Goal: Information Seeking & Learning: Learn about a topic

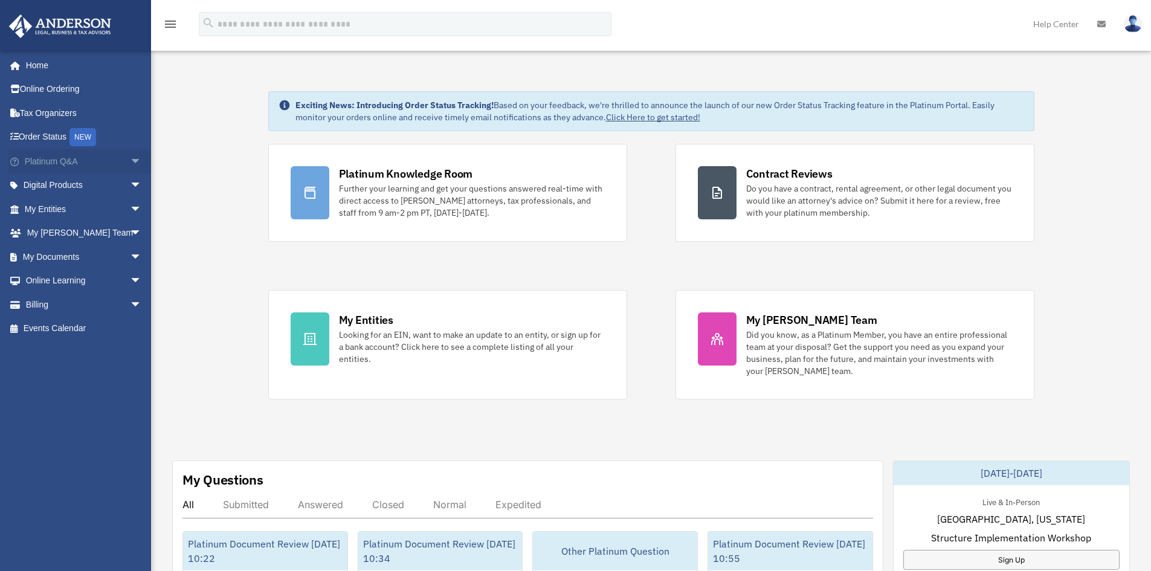
click at [68, 163] on link "Platinum Q&A arrow_drop_down" at bounding box center [84, 161] width 152 height 24
click at [130, 161] on span "arrow_drop_down" at bounding box center [142, 161] width 24 height 25
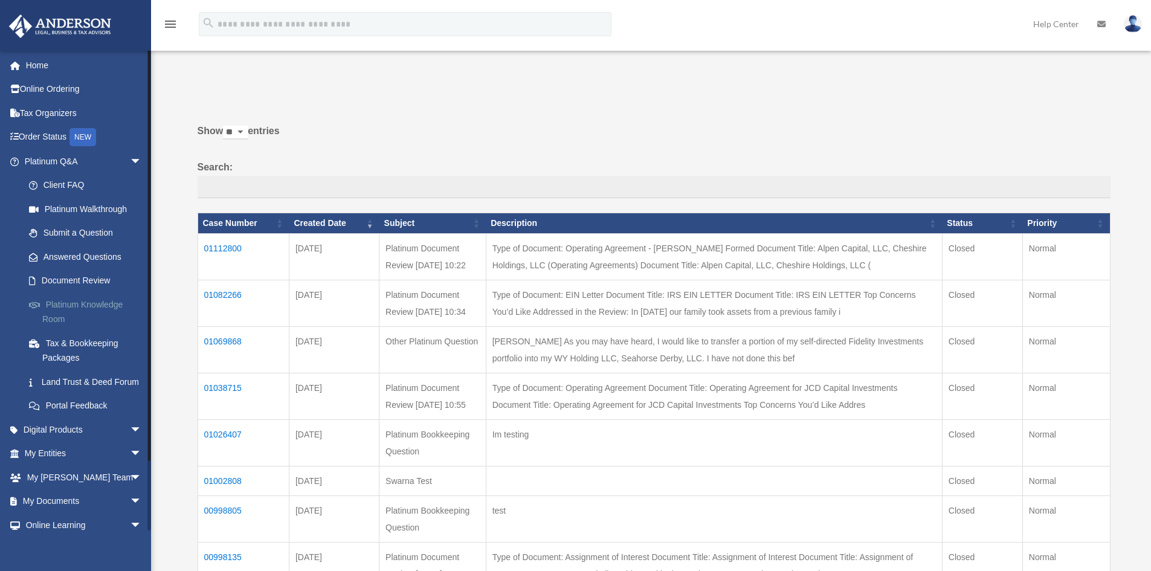
click at [41, 305] on span at bounding box center [41, 305] width 10 height 8
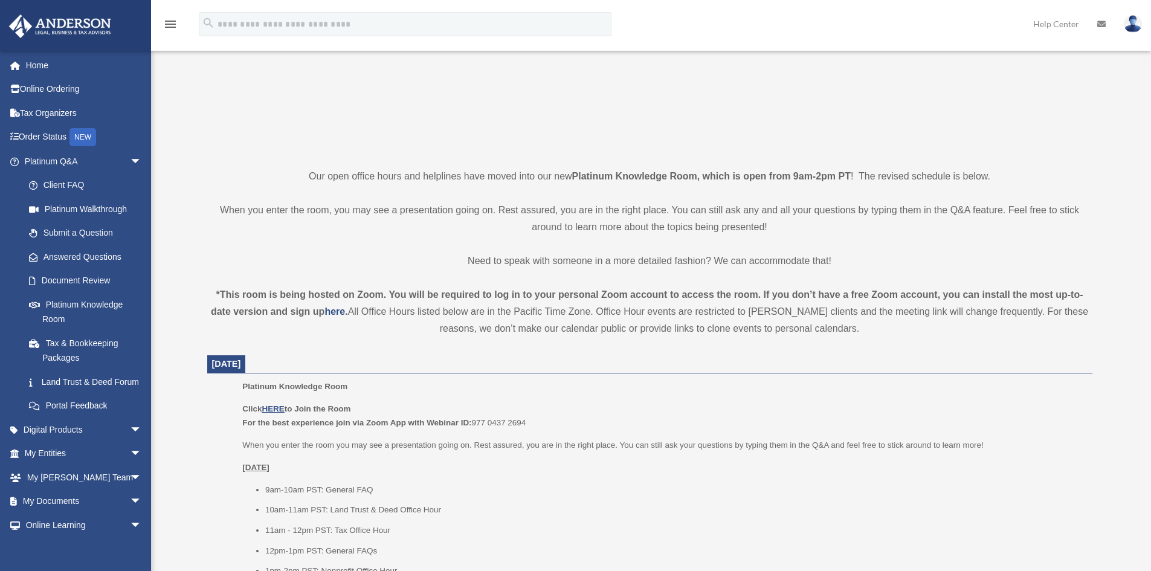
scroll to position [363, 0]
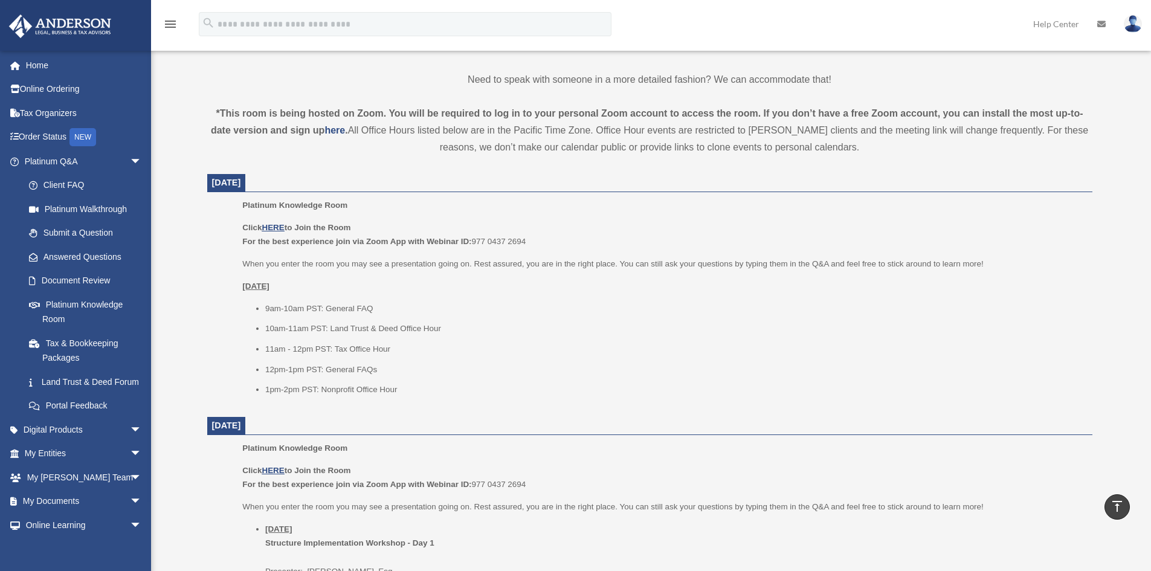
drag, startPoint x: 305, startPoint y: 306, endPoint x: 402, endPoint y: 406, distance: 138.9
click at [412, 390] on li "1pm-2pm PST: Nonprofit Office Hour" at bounding box center [674, 390] width 819 height 15
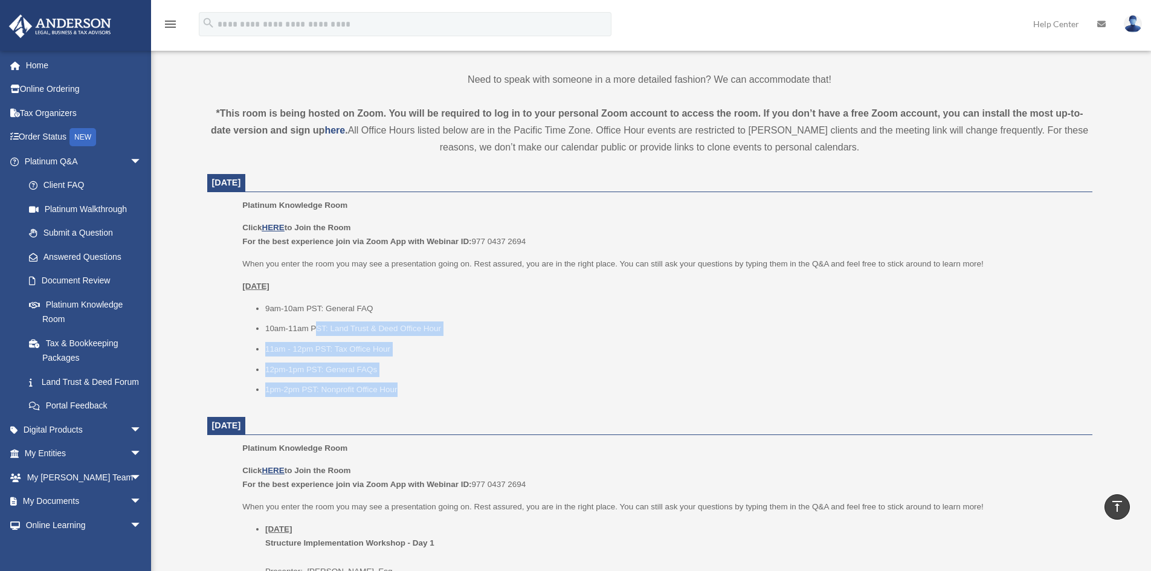
drag, startPoint x: 408, startPoint y: 390, endPoint x: 314, endPoint y: 325, distance: 114.3
click at [314, 325] on ul "9am-10am PST: General FAQ 10am-11am PST: Land Trust & Deed Office Hour 11am - 1…" at bounding box center [662, 349] width 841 height 95
click at [343, 332] on li "10am-11am PST: Land Trust & Deed Office Hour" at bounding box center [674, 329] width 819 height 15
drag, startPoint x: 332, startPoint y: 326, endPoint x: 452, endPoint y: 393, distance: 137.2
click at [452, 393] on ul "9am-10am PST: General FAQ 10am-11am PST: Land Trust & Deed Office Hour 11am - 1…" at bounding box center [662, 349] width 841 height 95
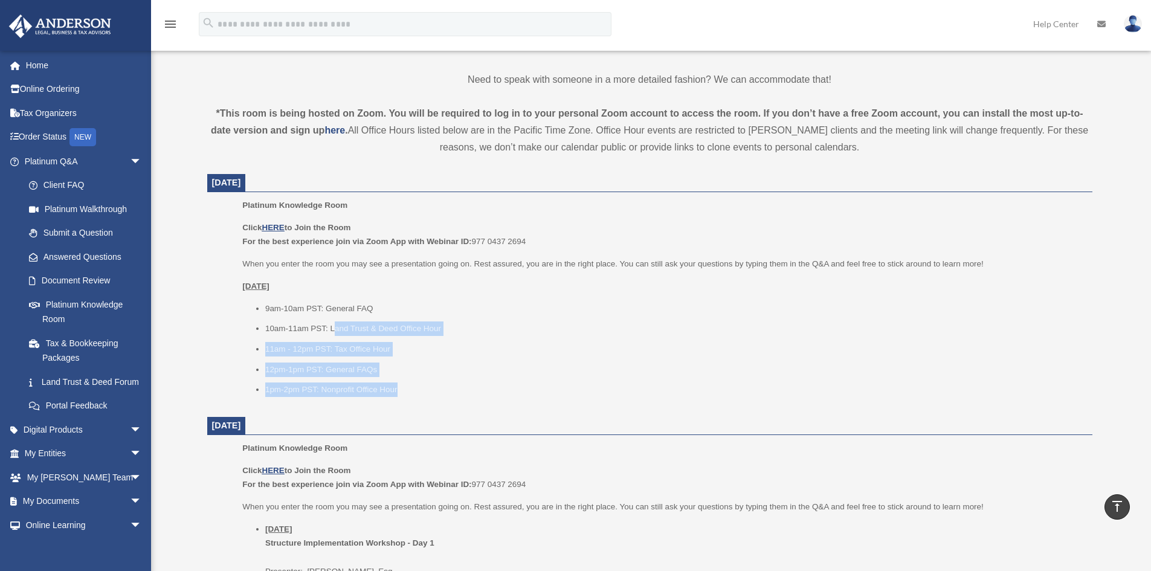
click at [452, 393] on li "1pm-2pm PST: Nonprofit Office Hour" at bounding box center [674, 390] width 819 height 15
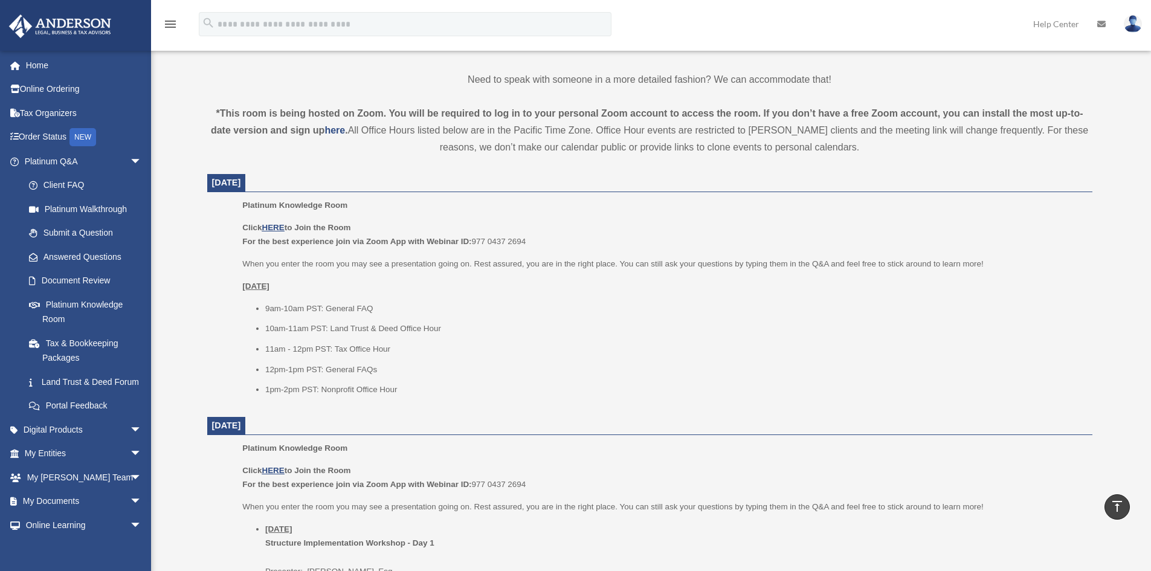
click at [334, 341] on ul "9am-10am PST: General FAQ 10am-11am PST: Land Trust & Deed Office Hour 11am - 1…" at bounding box center [662, 349] width 841 height 95
drag, startPoint x: 325, startPoint y: 323, endPoint x: 500, endPoint y: 326, distance: 175.3
click at [500, 326] on li "10am-11am PST: Land Trust & Deed Office Hour" at bounding box center [674, 329] width 819 height 15
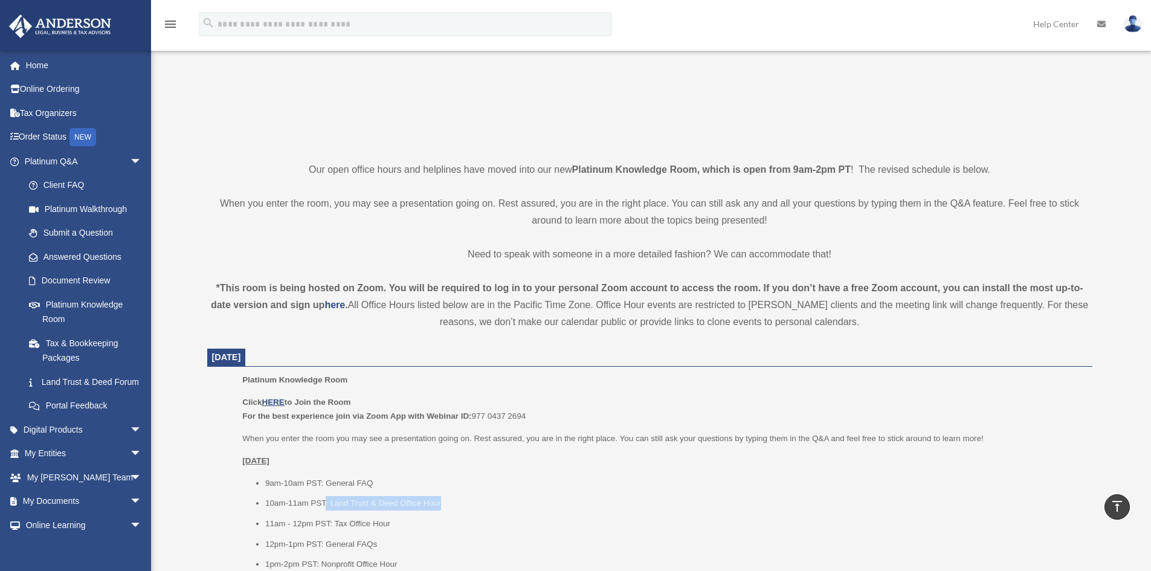
scroll to position [0, 0]
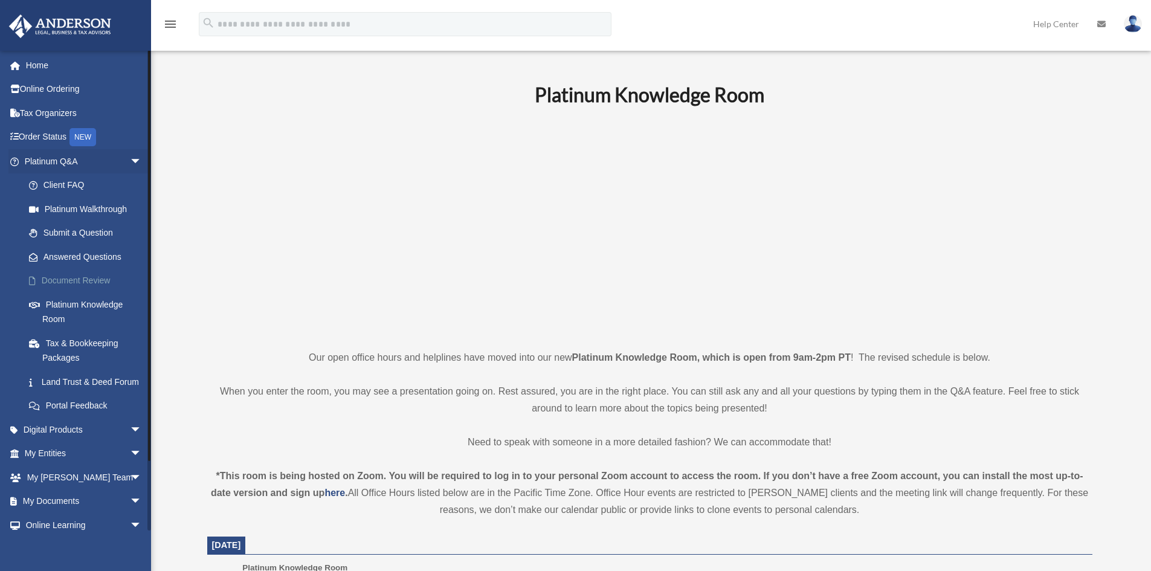
click at [80, 282] on link "Document Review" at bounding box center [88, 281] width 143 height 24
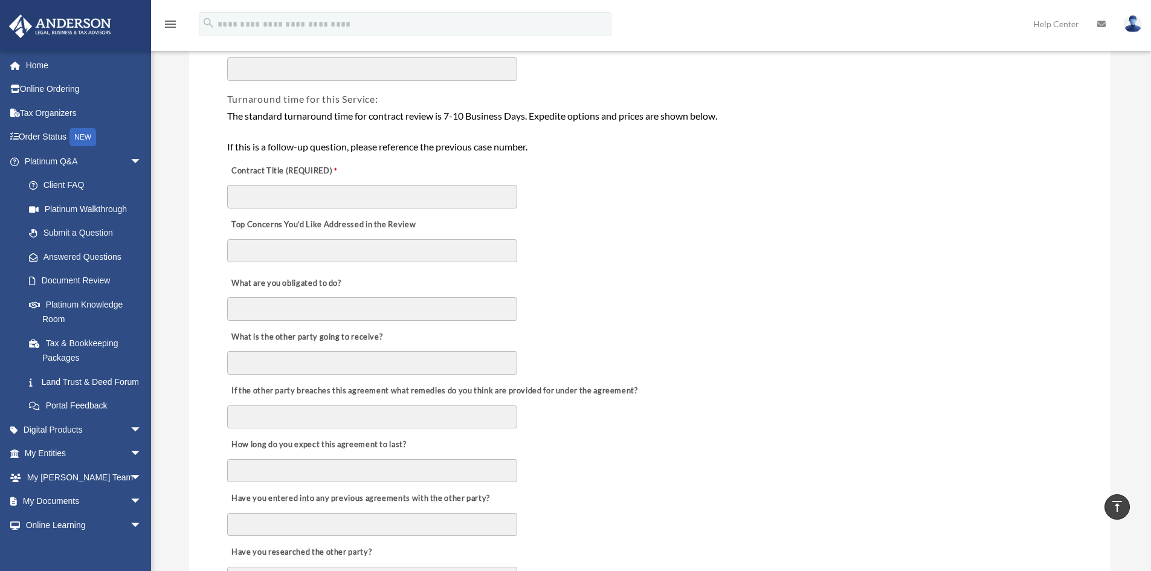
scroll to position [60, 0]
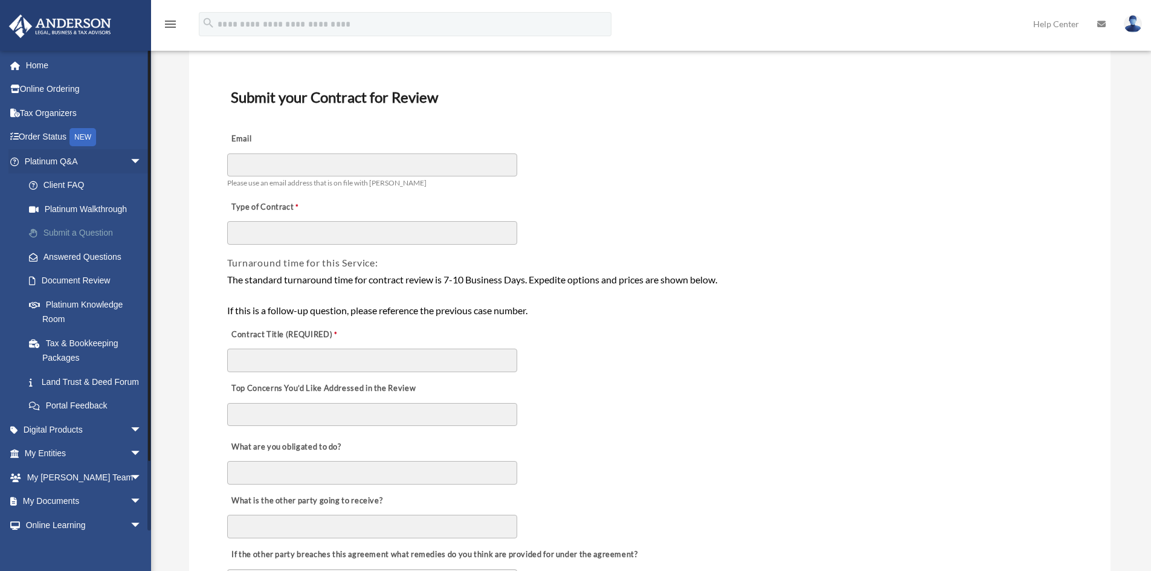
click at [59, 235] on link "Submit a Question" at bounding box center [88, 233] width 143 height 24
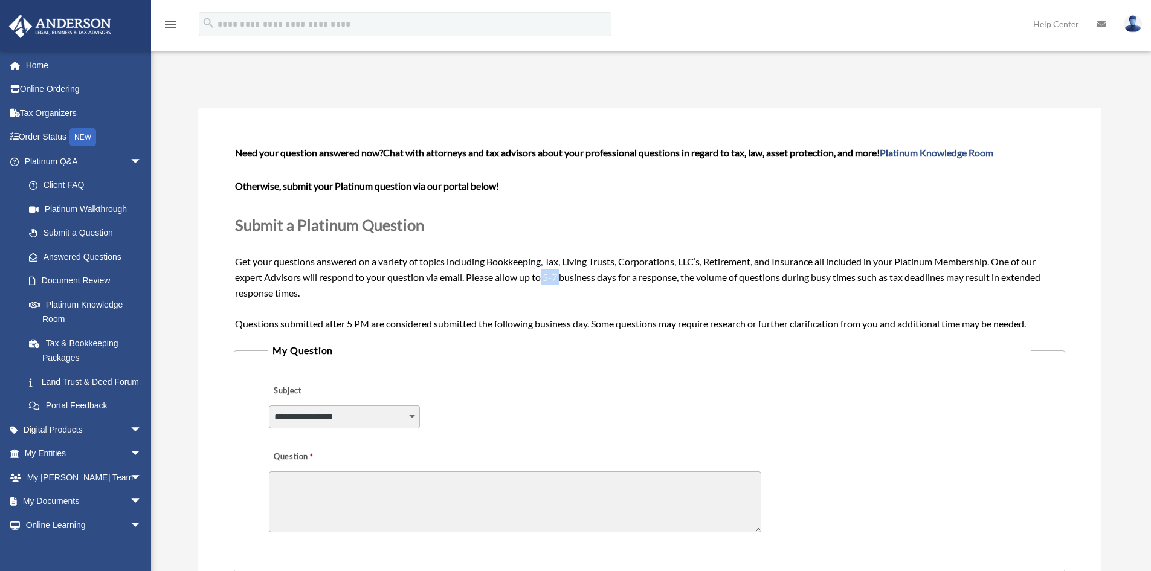
drag, startPoint x: 545, startPoint y: 275, endPoint x: 563, endPoint y: 278, distance: 19.0
click at [563, 278] on span "Need your question answered now? Chat with attorneys and tax advisors about you…" at bounding box center [649, 238] width 829 height 182
click at [130, 437] on span "arrow_drop_down" at bounding box center [142, 430] width 24 height 25
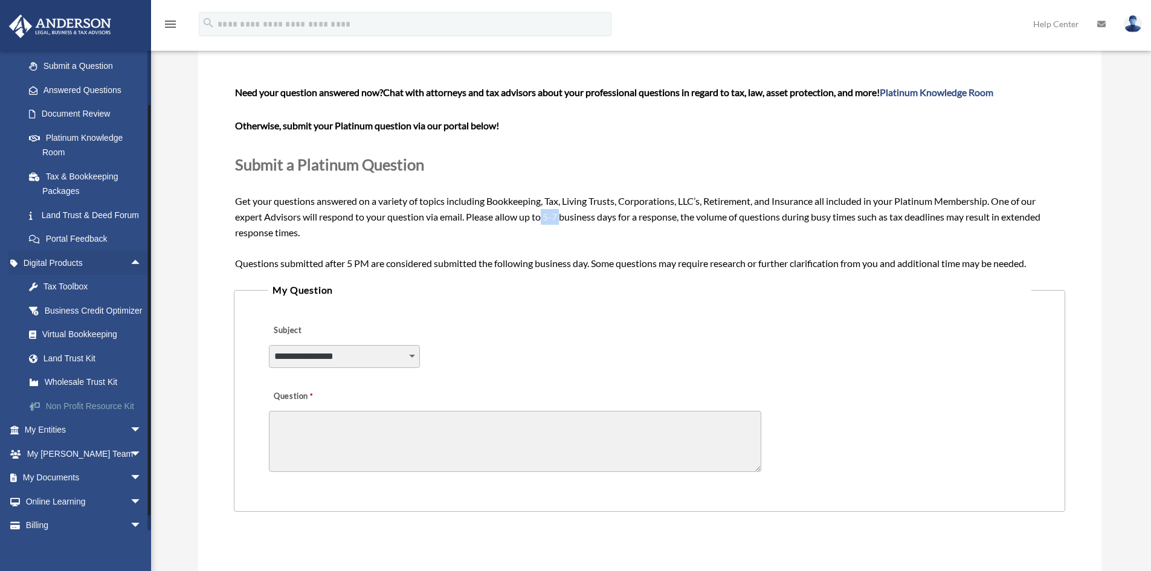
scroll to position [181, 0]
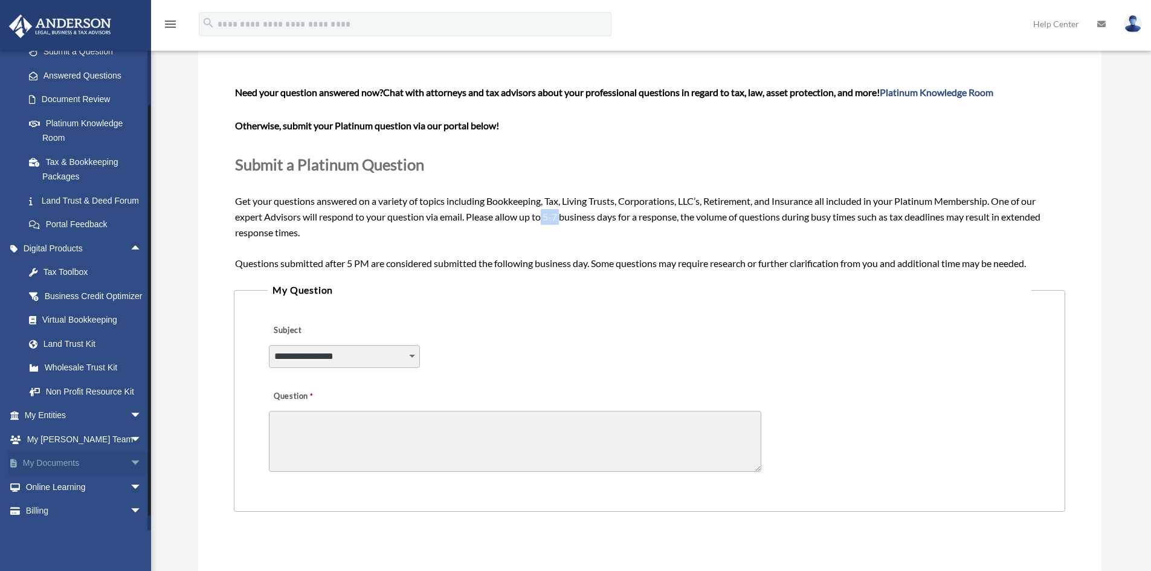
click at [130, 476] on span "arrow_drop_down" at bounding box center [142, 463] width 24 height 25
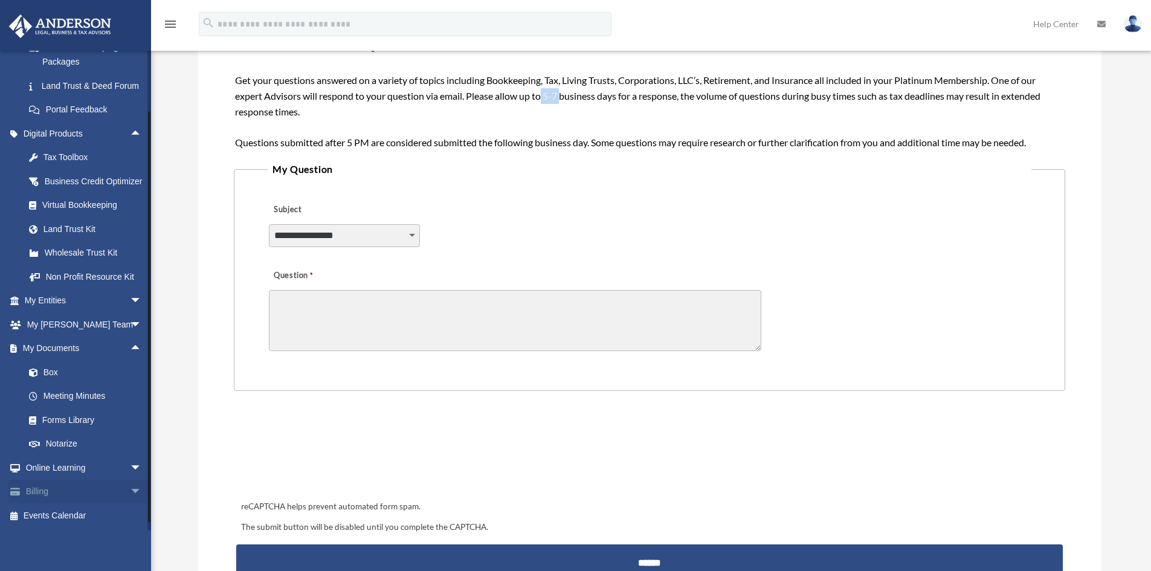
scroll to position [326, 0]
click at [86, 378] on link "Box" at bounding box center [88, 372] width 143 height 24
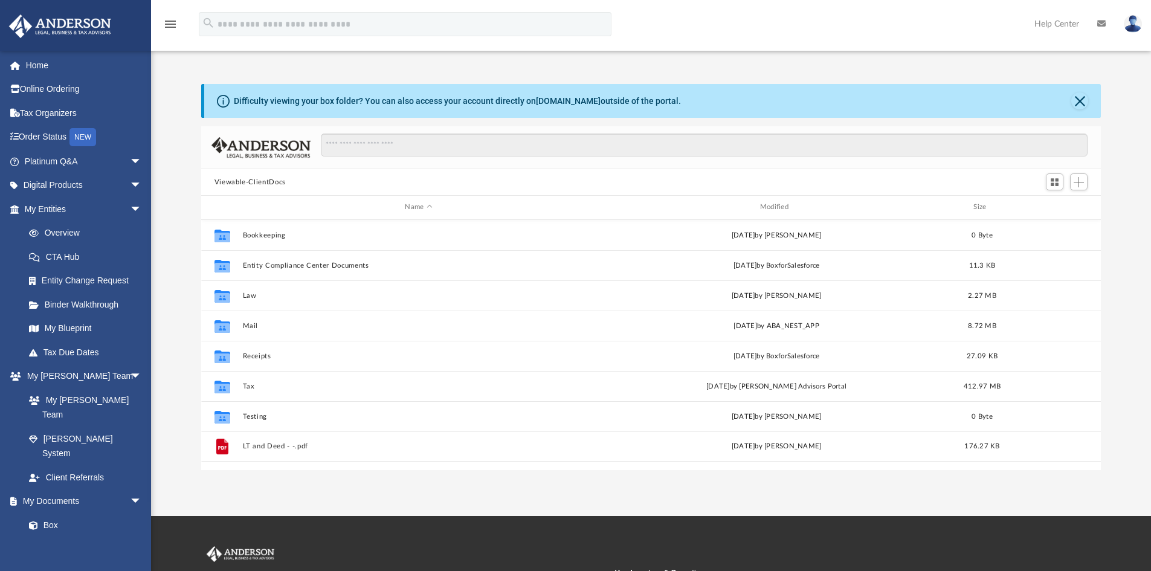
scroll to position [10, 10]
click at [80, 537] on link "Meeting Minutes" at bounding box center [88, 549] width 143 height 24
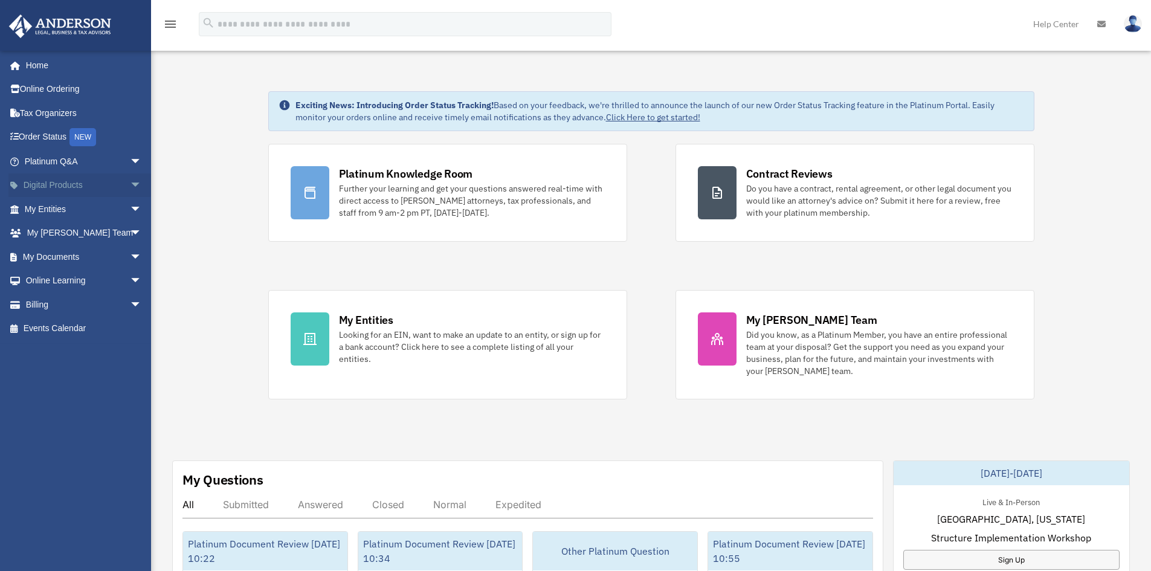
click at [130, 186] on span "arrow_drop_down" at bounding box center [142, 185] width 24 height 25
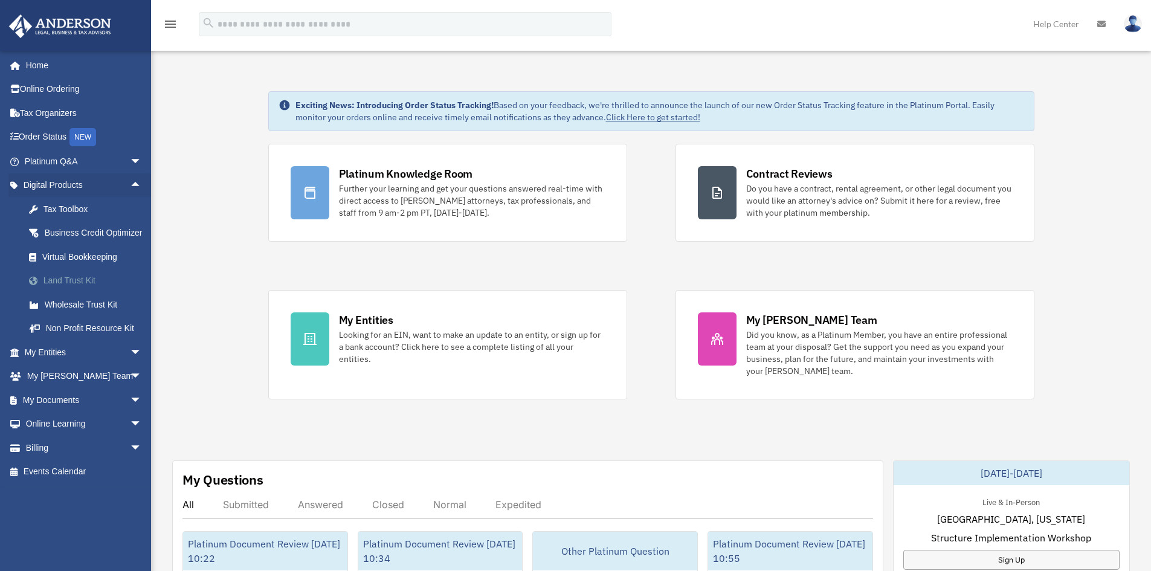
click at [74, 288] on div "Land Trust Kit" at bounding box center [93, 280] width 103 height 15
